Goal: Find specific page/section: Find specific page/section

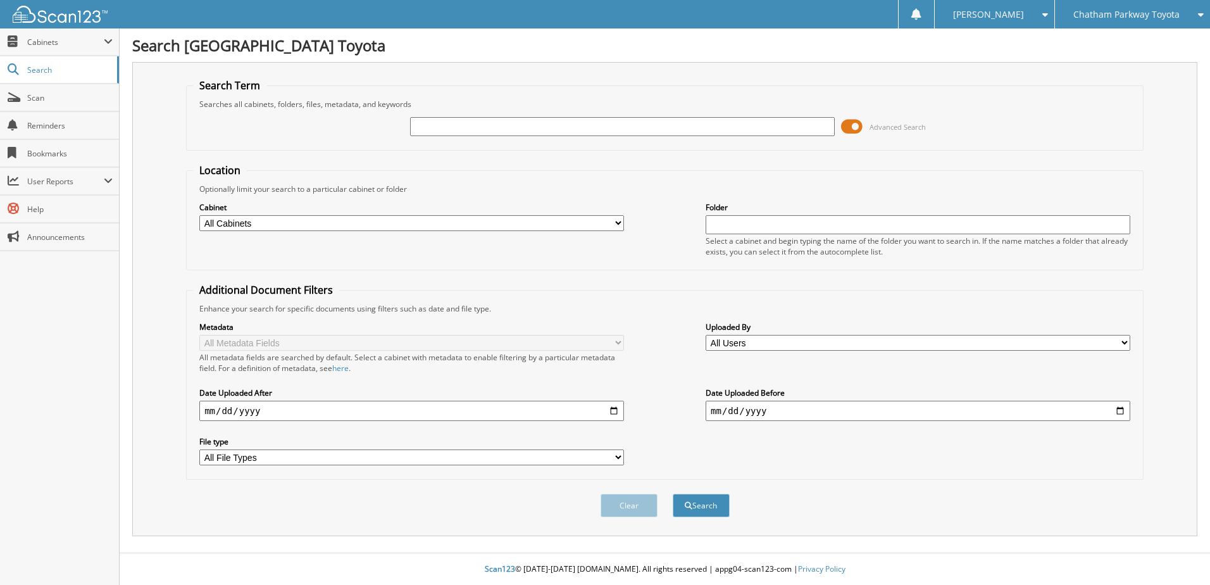
click at [562, 133] on input "text" at bounding box center [622, 126] width 425 height 19
type input "sh498866"
click at [673, 494] on button "Search" at bounding box center [701, 505] width 57 height 23
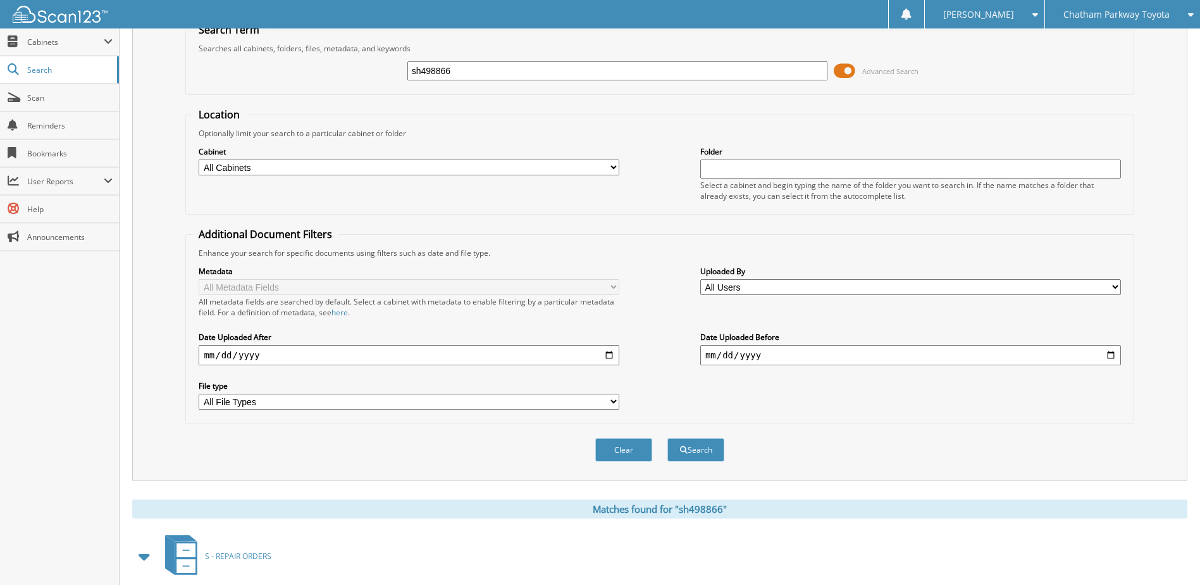
scroll to position [123, 0]
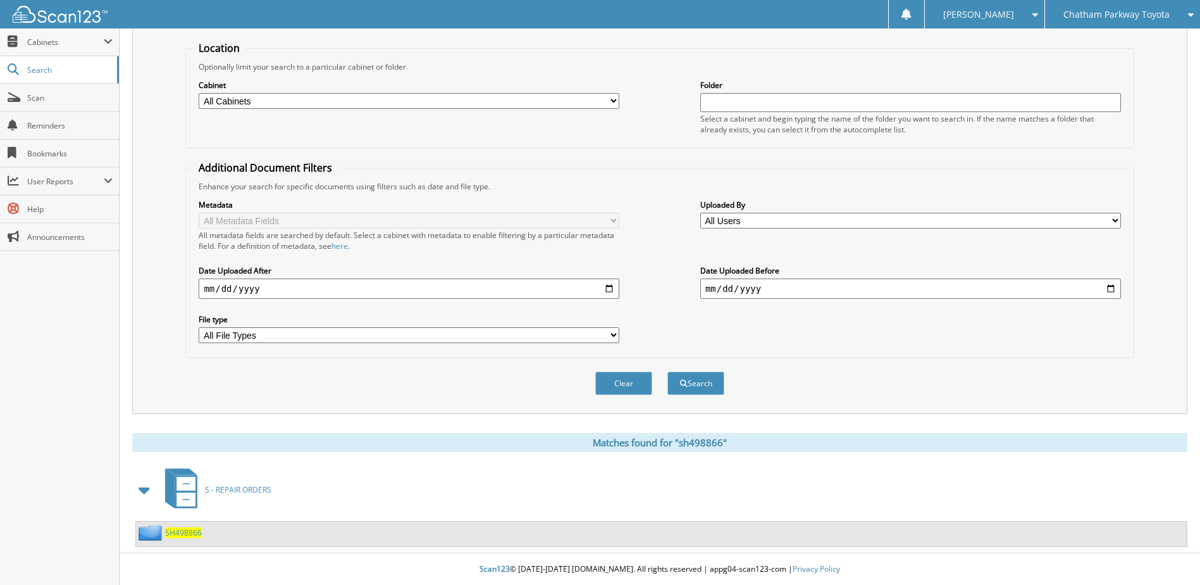
click at [180, 531] on span "SH498866" at bounding box center [183, 532] width 37 height 11
